Goal: Task Accomplishment & Management: Use online tool/utility

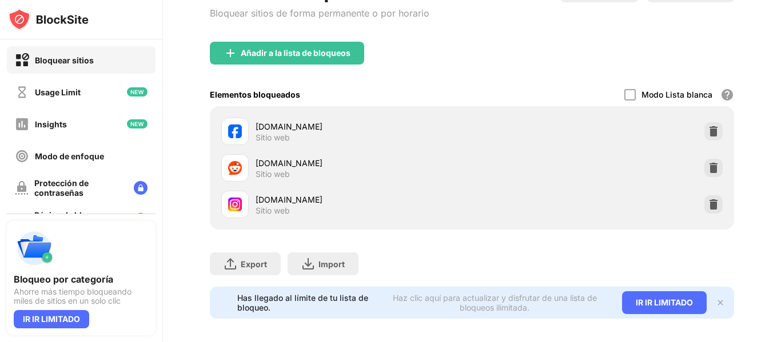
scroll to position [141, 0]
click at [707, 201] on img at bounding box center [712, 203] width 11 height 11
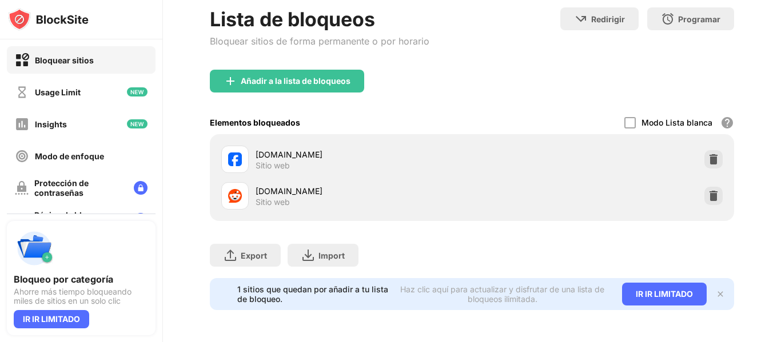
scroll to position [0, 0]
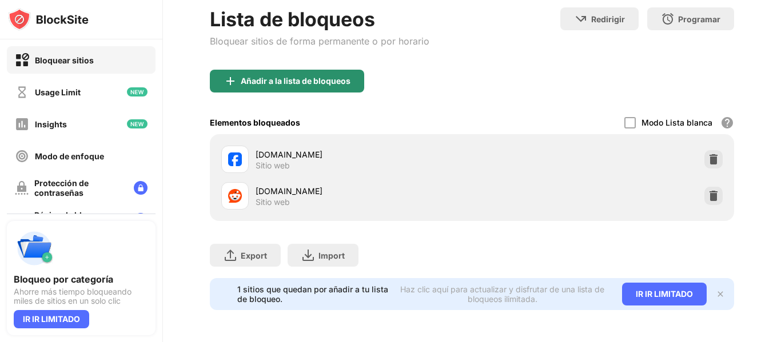
click at [358, 70] on div "Añadir a la lista de bloqueos" at bounding box center [287, 81] width 154 height 23
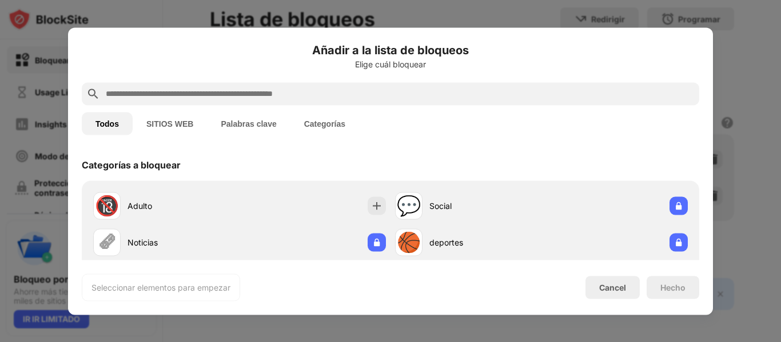
click at [317, 100] on input "text" at bounding box center [400, 94] width 590 height 14
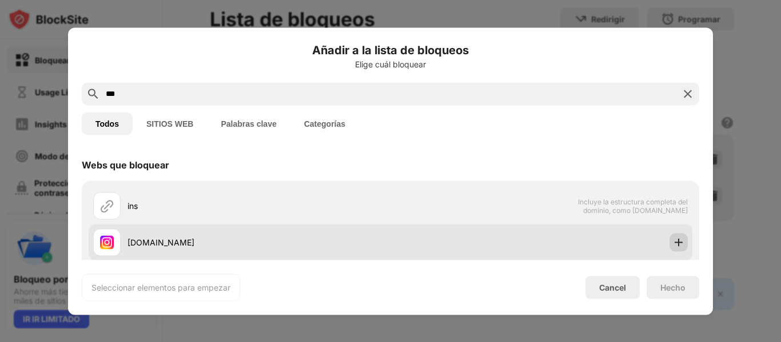
type input "***"
click at [669, 237] on div at bounding box center [678, 242] width 18 height 18
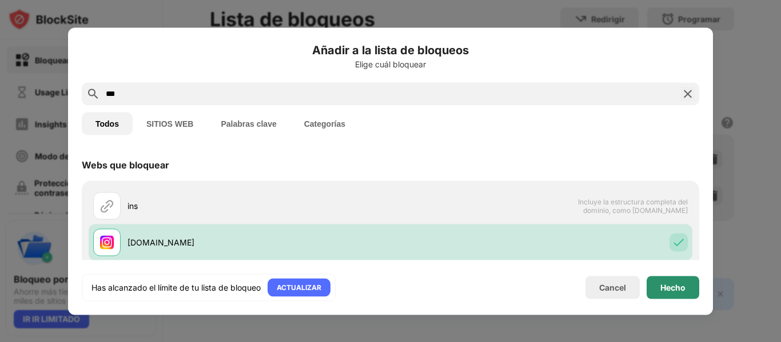
click at [674, 279] on div "Hecho" at bounding box center [672, 287] width 53 height 23
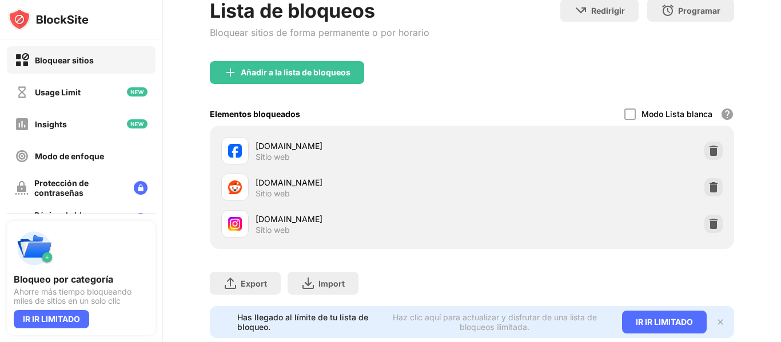
scroll to position [141, 0]
